Goal: Register for event/course

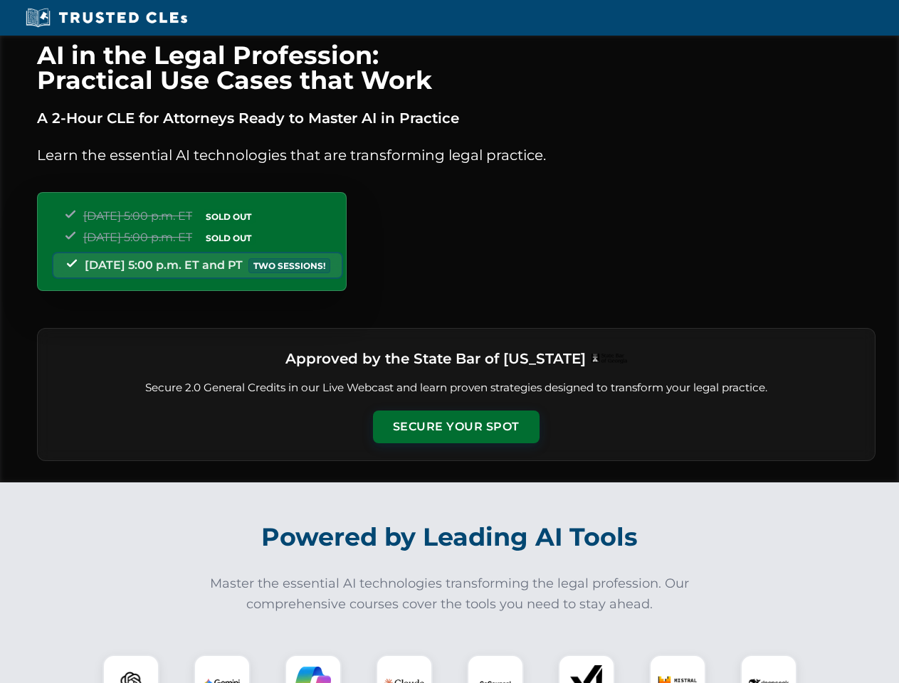
click at [456, 427] on button "Secure Your Spot" at bounding box center [456, 427] width 167 height 33
click at [131, 669] on img at bounding box center [130, 683] width 41 height 41
